Goal: Obtain resource: Download file/media

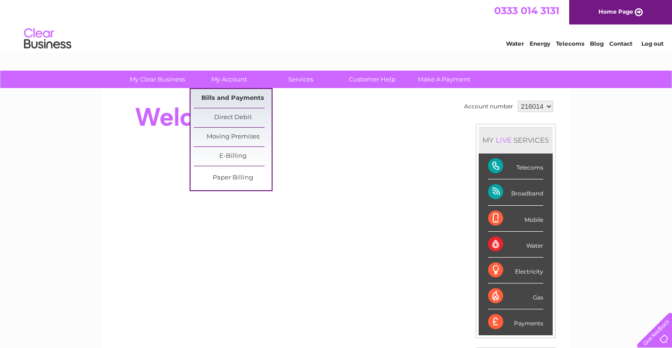
click at [233, 93] on link "Bills and Payments" at bounding box center [233, 98] width 78 height 19
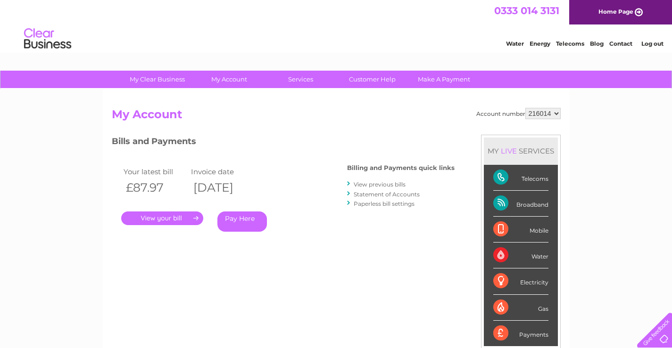
click at [196, 215] on link "." at bounding box center [162, 219] width 82 height 14
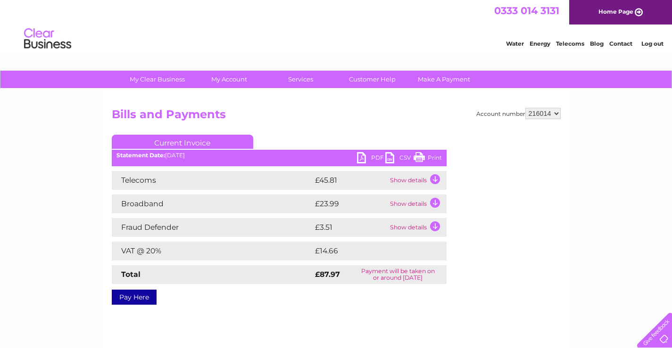
click at [358, 163] on link "PDF" at bounding box center [371, 159] width 28 height 14
click at [202, 142] on link "Current Invoice" at bounding box center [182, 142] width 141 height 14
click at [541, 117] on select "216014" at bounding box center [542, 113] width 35 height 11
click at [370, 157] on link "PDF" at bounding box center [371, 159] width 28 height 14
